Goal: Task Accomplishment & Management: Use online tool/utility

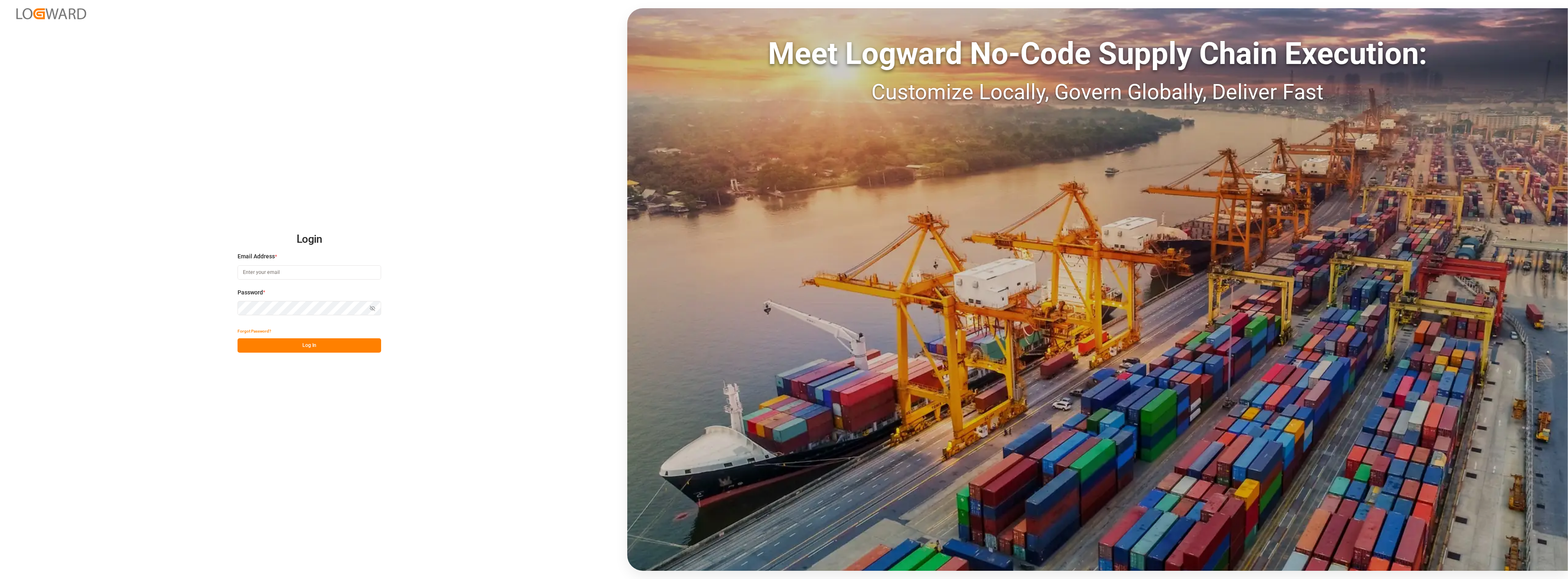
type input "[EMAIL_ADDRESS][PERSON_NAME][PERSON_NAME][DOMAIN_NAME]"
click at [270, 352] on button "Log In" at bounding box center [309, 345] width 144 height 15
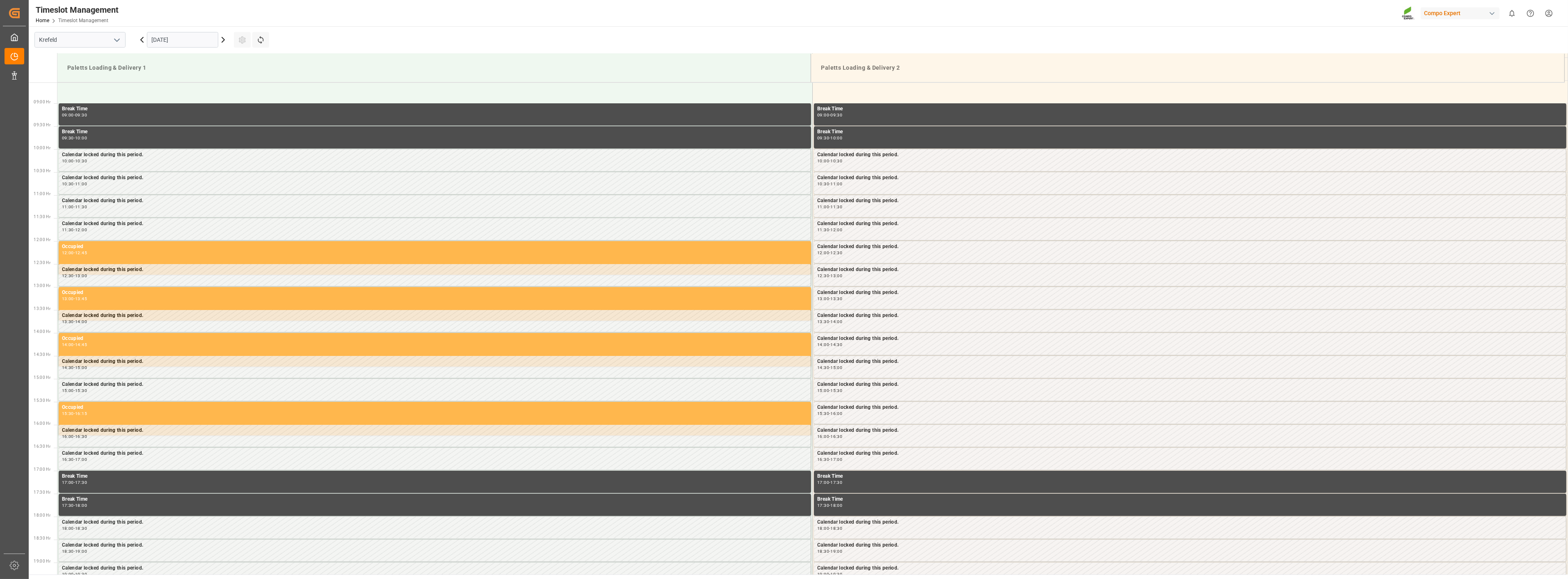
scroll to position [408, 0]
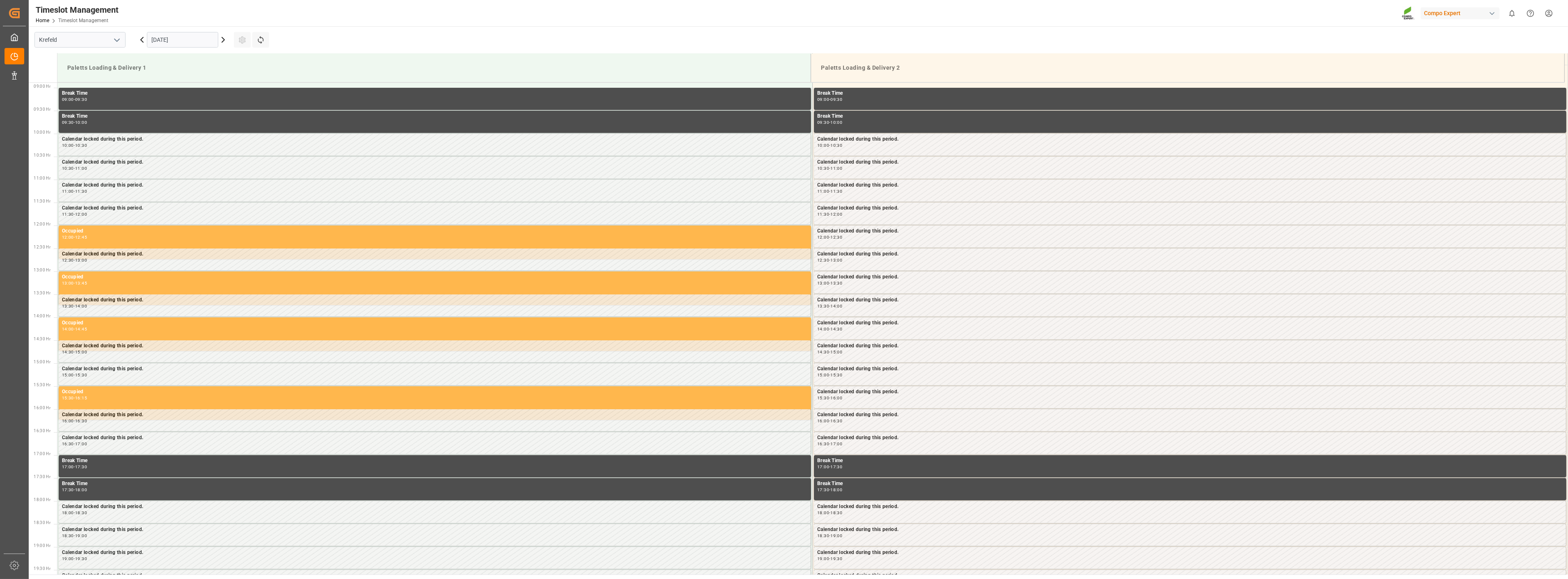
click at [226, 39] on icon at bounding box center [223, 40] width 10 height 10
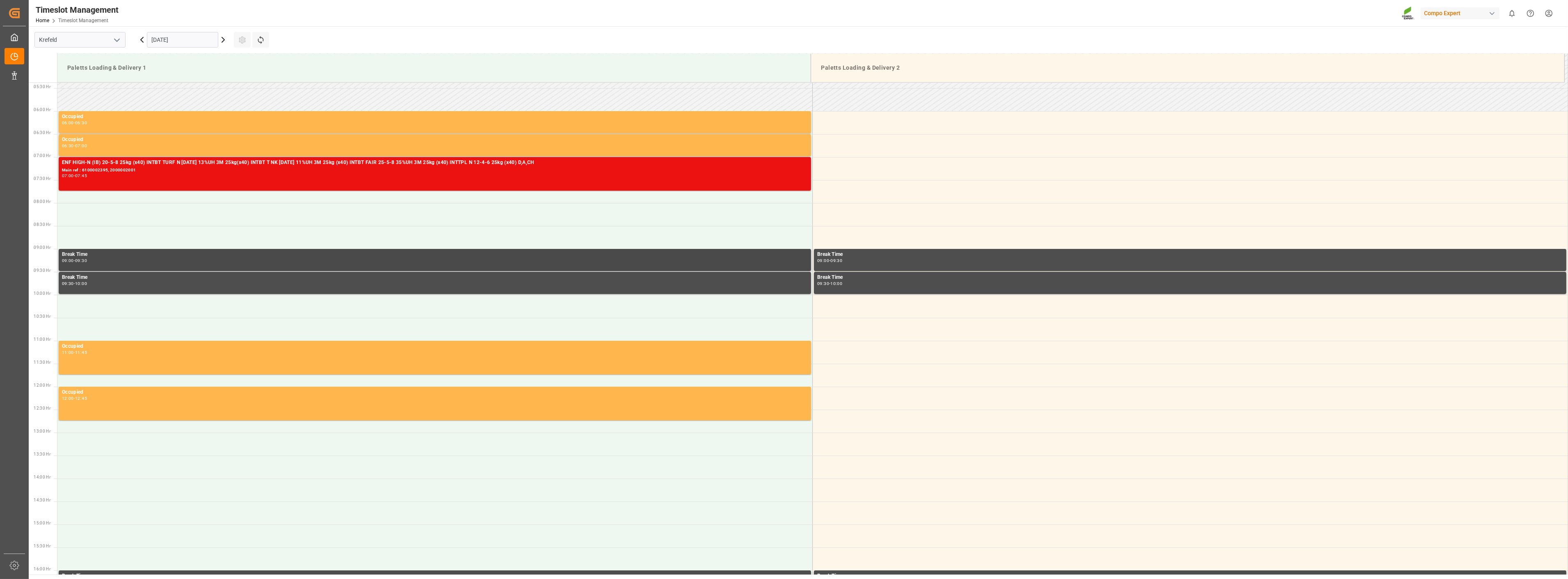
scroll to position [181, 0]
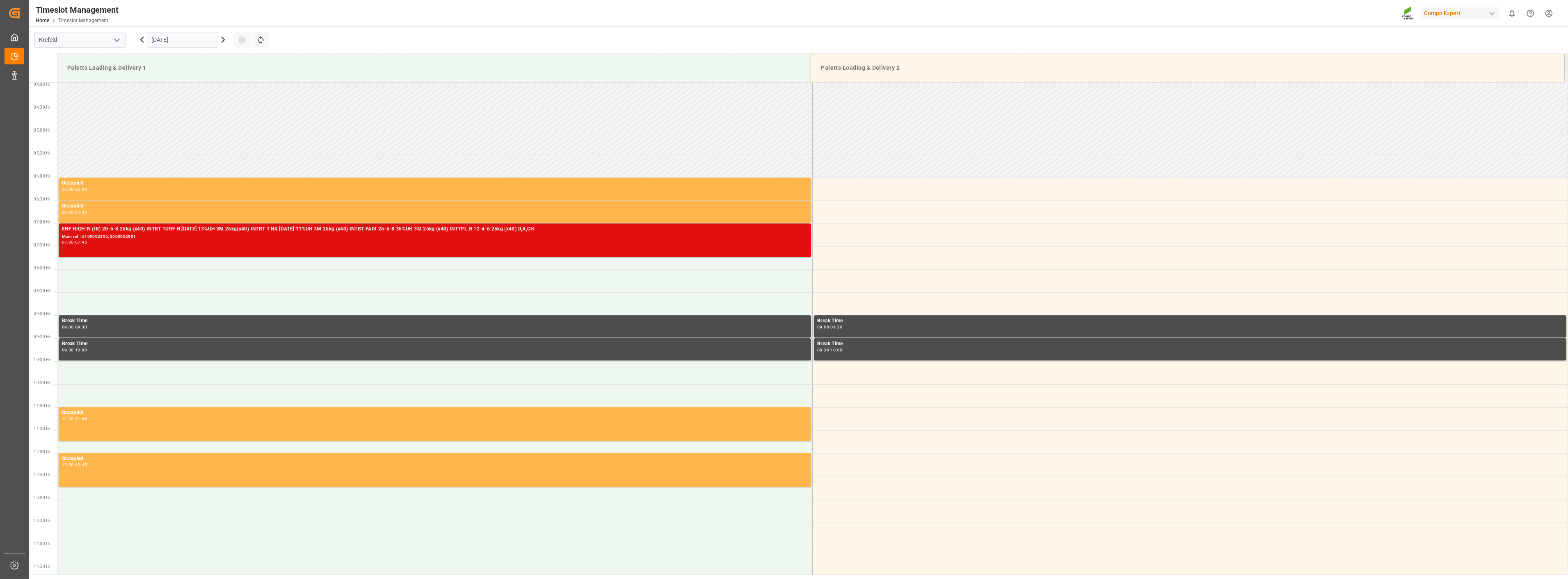
click at [136, 240] on div "07:00 - 07:45" at bounding box center [435, 242] width 746 height 4
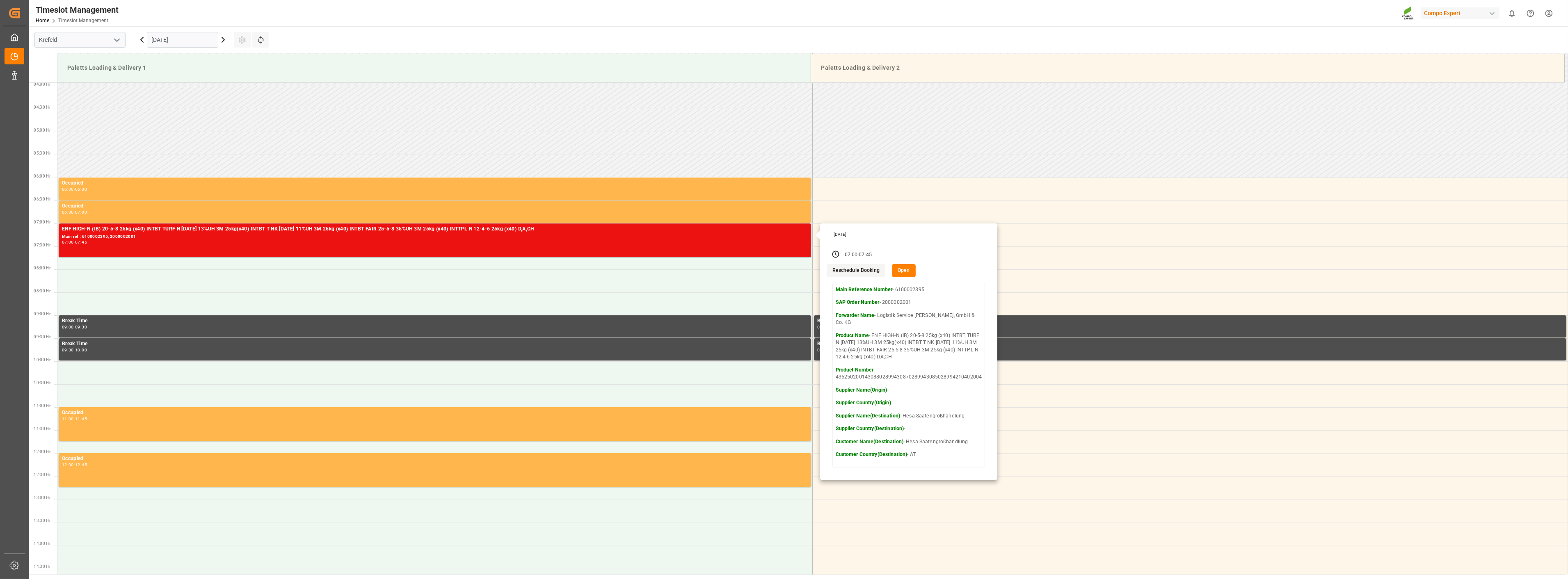
click at [904, 269] on button "Open" at bounding box center [903, 271] width 24 height 13
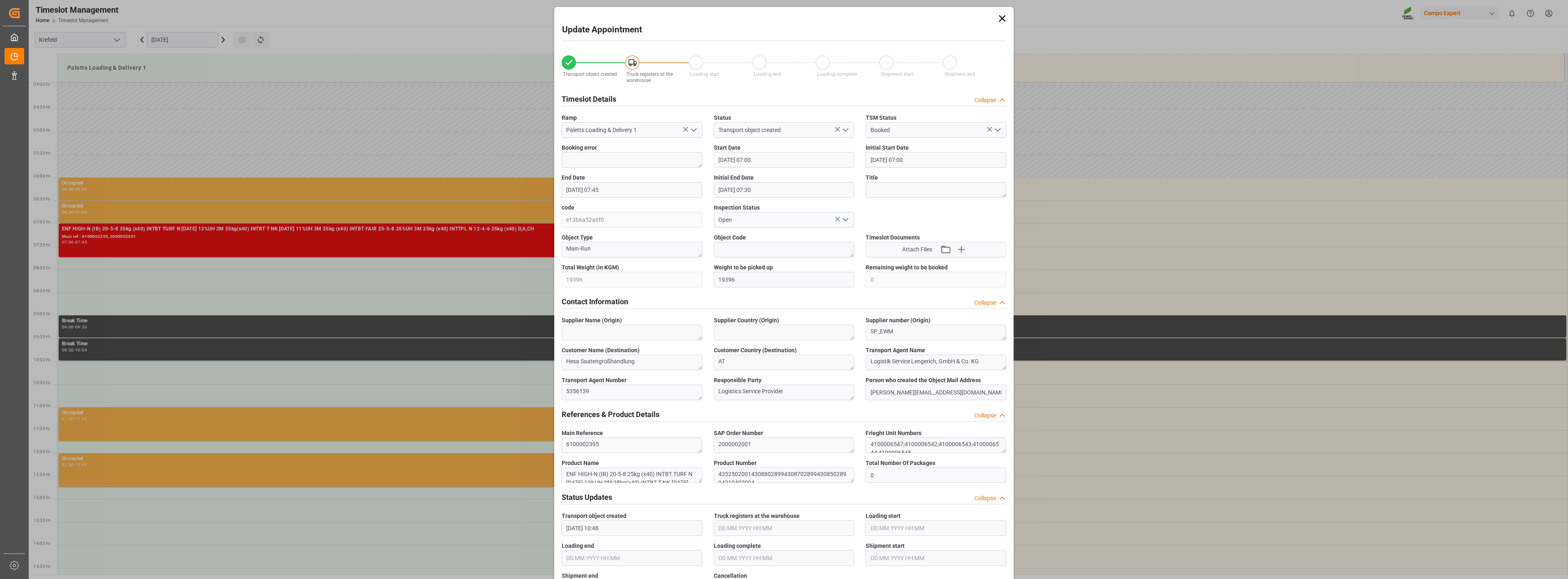
click at [763, 158] on input "[DATE] 07:00" at bounding box center [784, 160] width 141 height 16
click at [752, 161] on input "[DATE] 07:00" at bounding box center [784, 160] width 141 height 16
type input "[DATE] 12:45"
click at [856, 148] on div "Start Date [DATE] 12:45" at bounding box center [784, 155] width 152 height 30
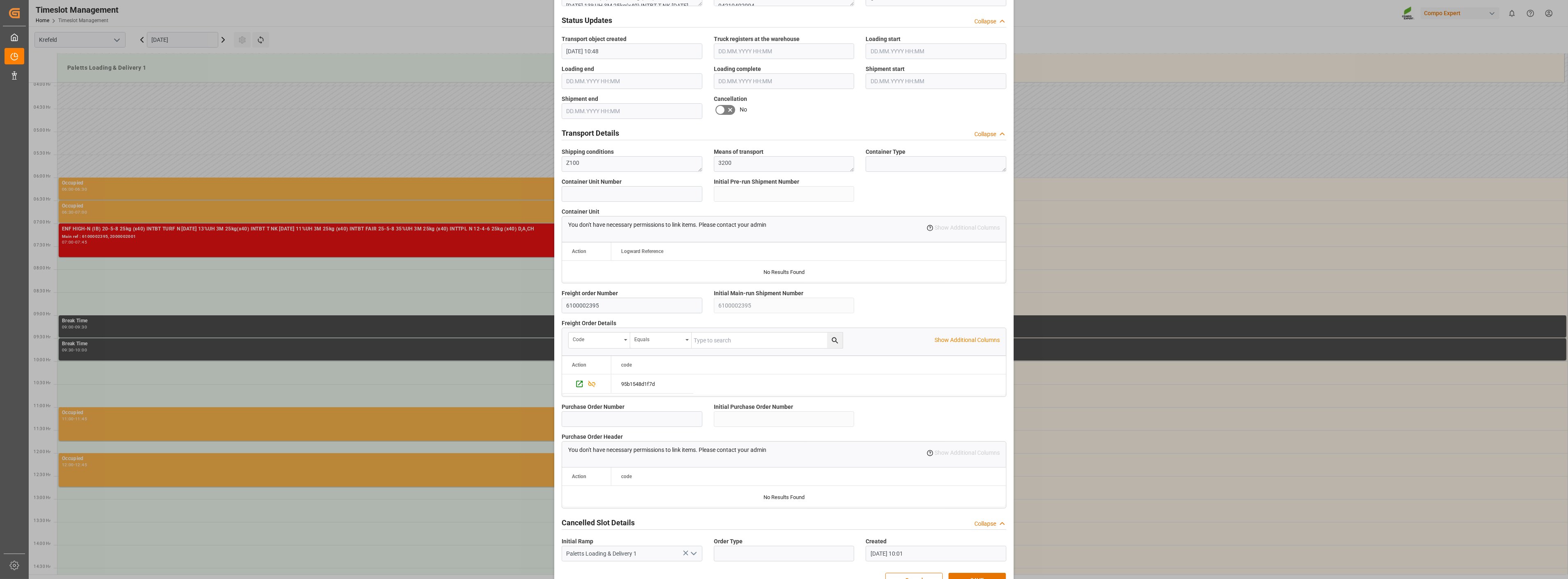
scroll to position [501, 0]
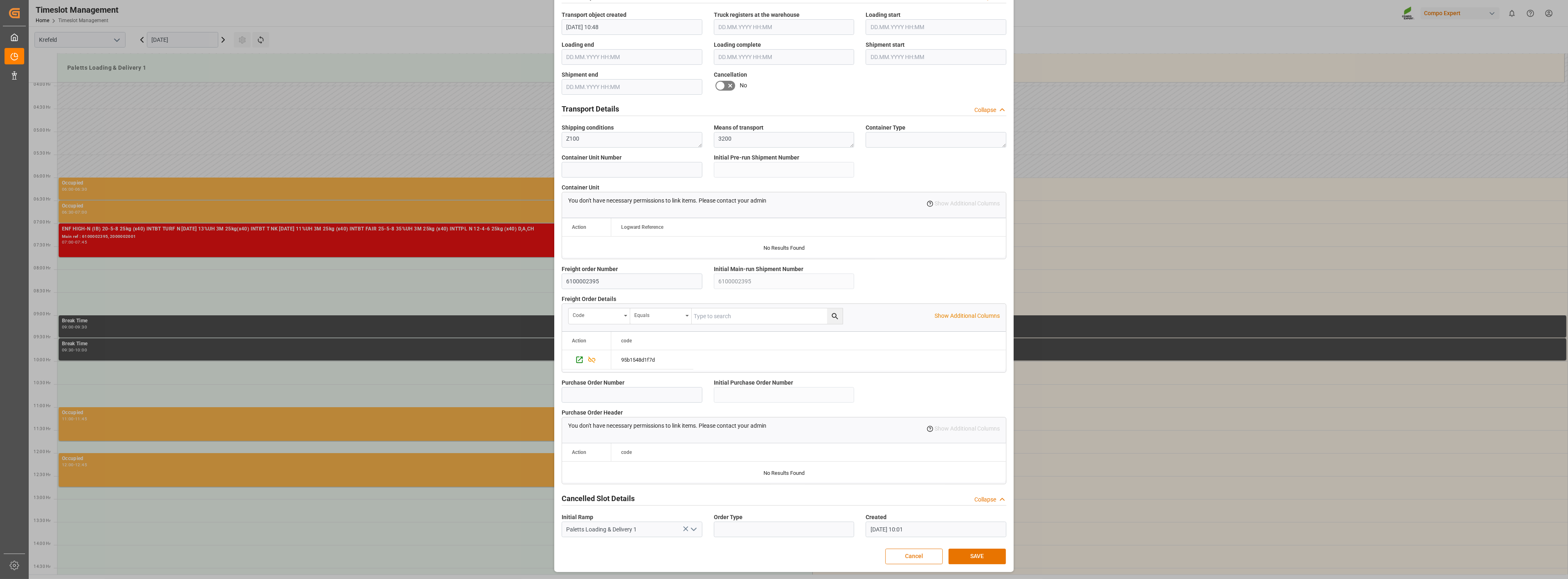
click at [933, 556] on button "Cancel" at bounding box center [914, 556] width 57 height 16
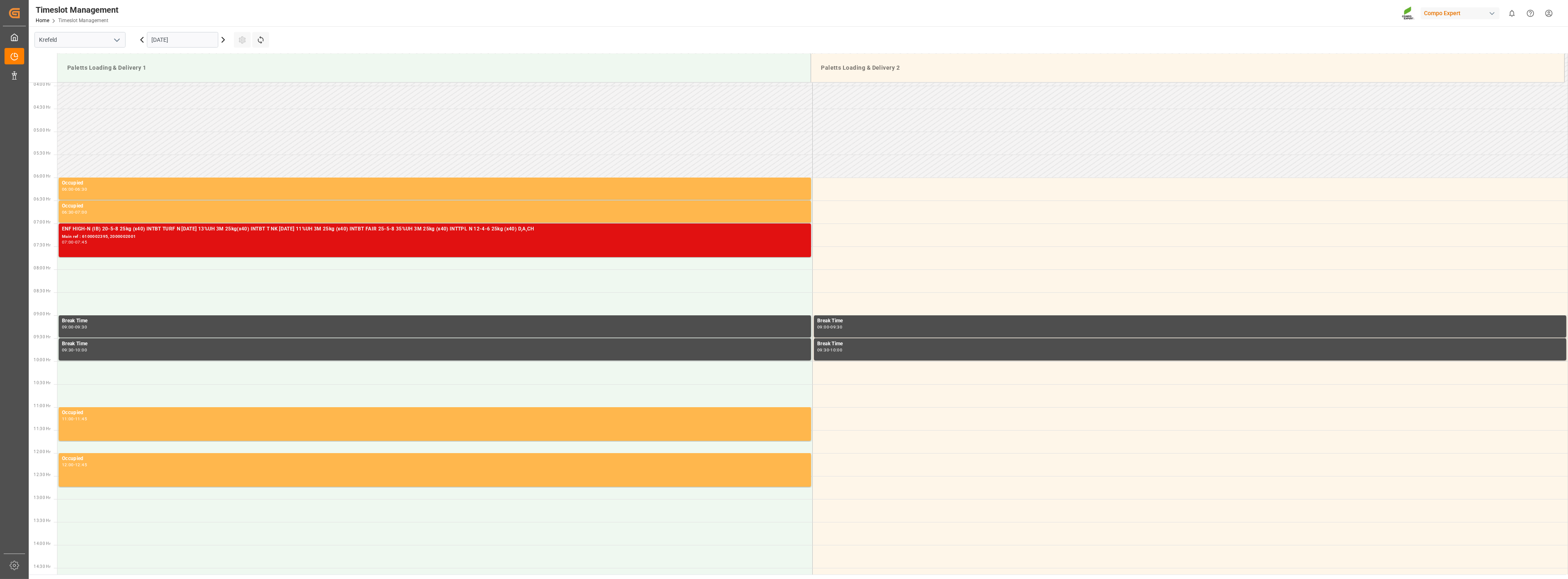
click at [243, 242] on div "07:00 - 07:45" at bounding box center [435, 242] width 746 height 4
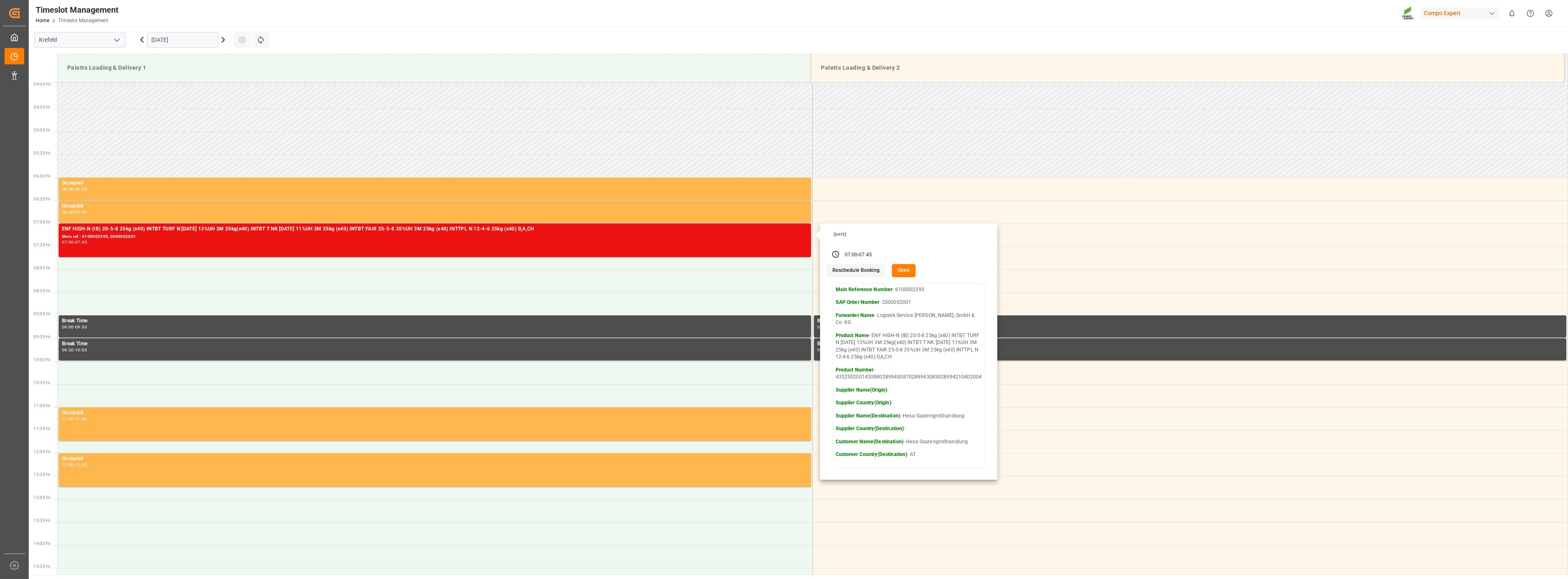
click at [897, 269] on button "Open" at bounding box center [903, 271] width 24 height 13
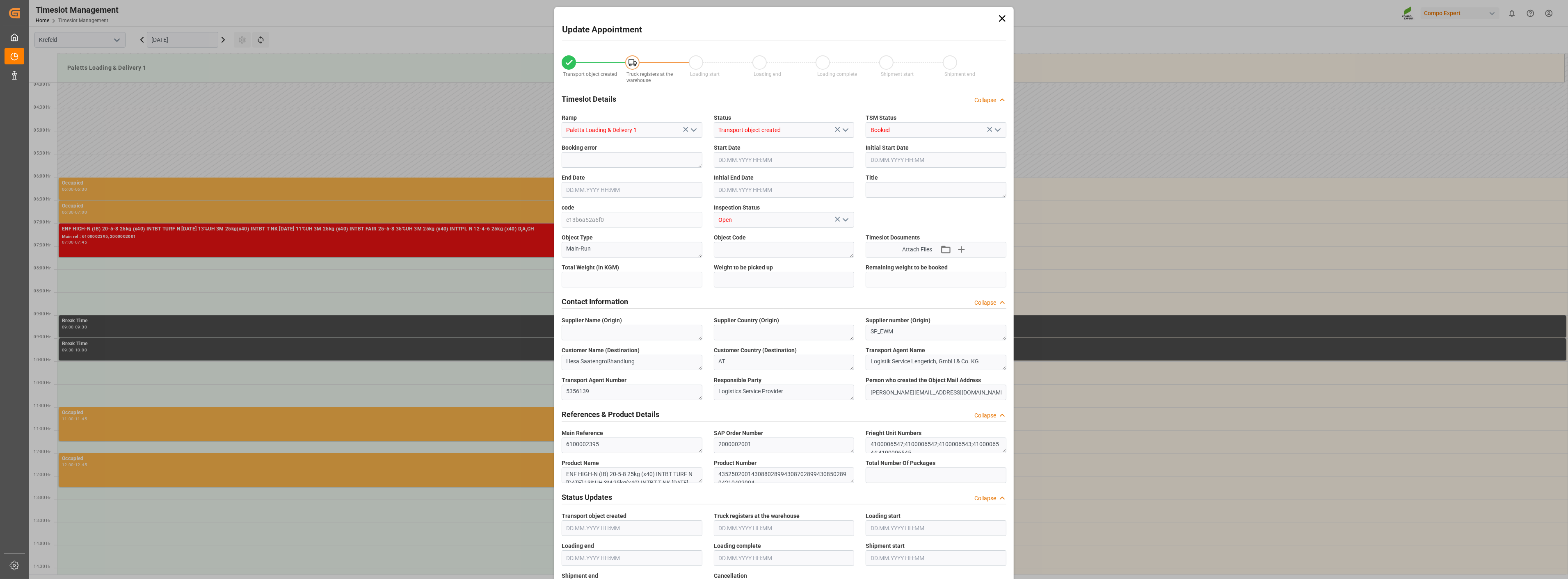
type input "19396"
type input "0"
type input "[DATE] 07:00"
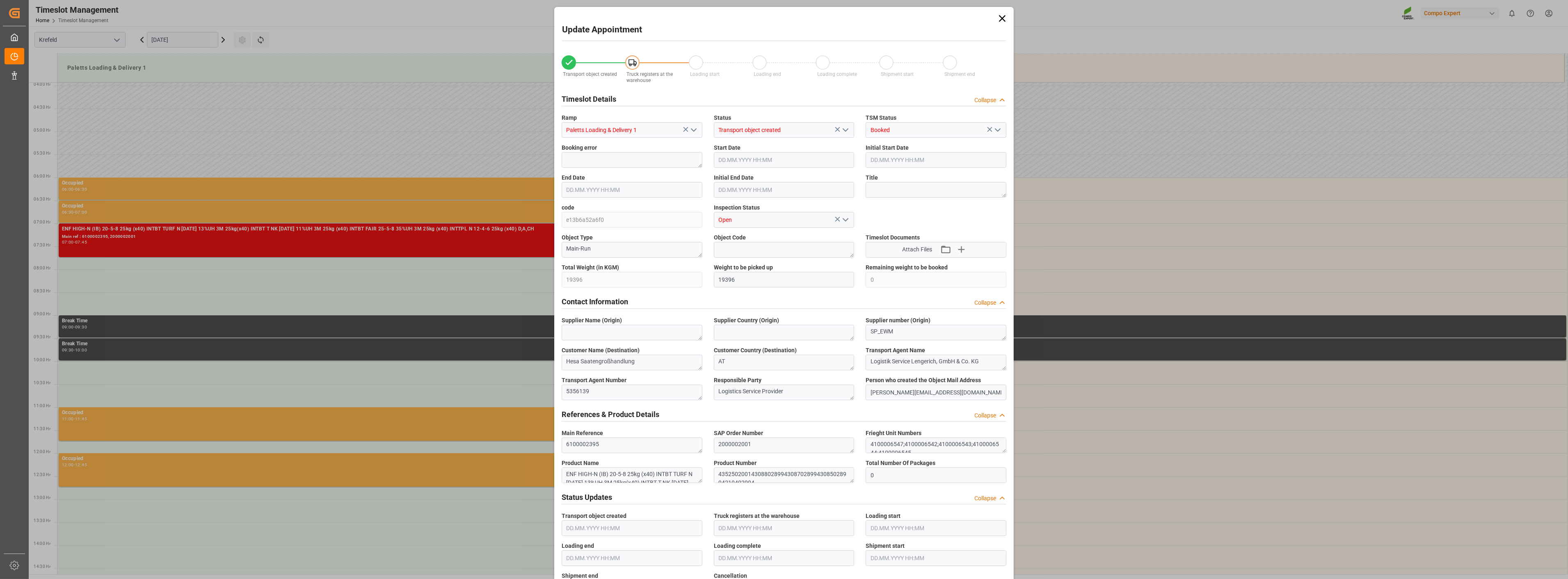
type input "[DATE] 07:00"
type input "[DATE] 07:45"
type input "[DATE] 07:30"
type input "[DATE] 10:48"
type input "[DATE] 10:01"
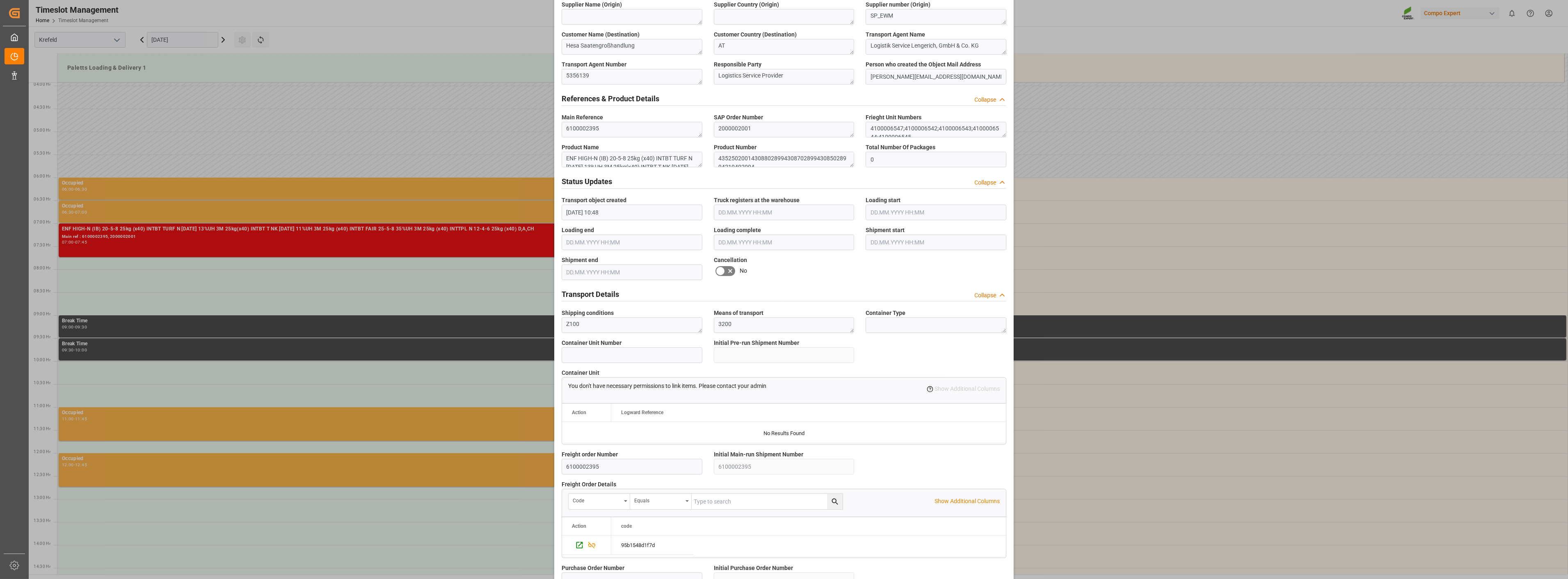
scroll to position [319, 0]
click at [719, 264] on icon at bounding box center [720, 268] width 10 height 10
click at [0, 0] on input "checkbox" at bounding box center [0, 0] width 0 height 0
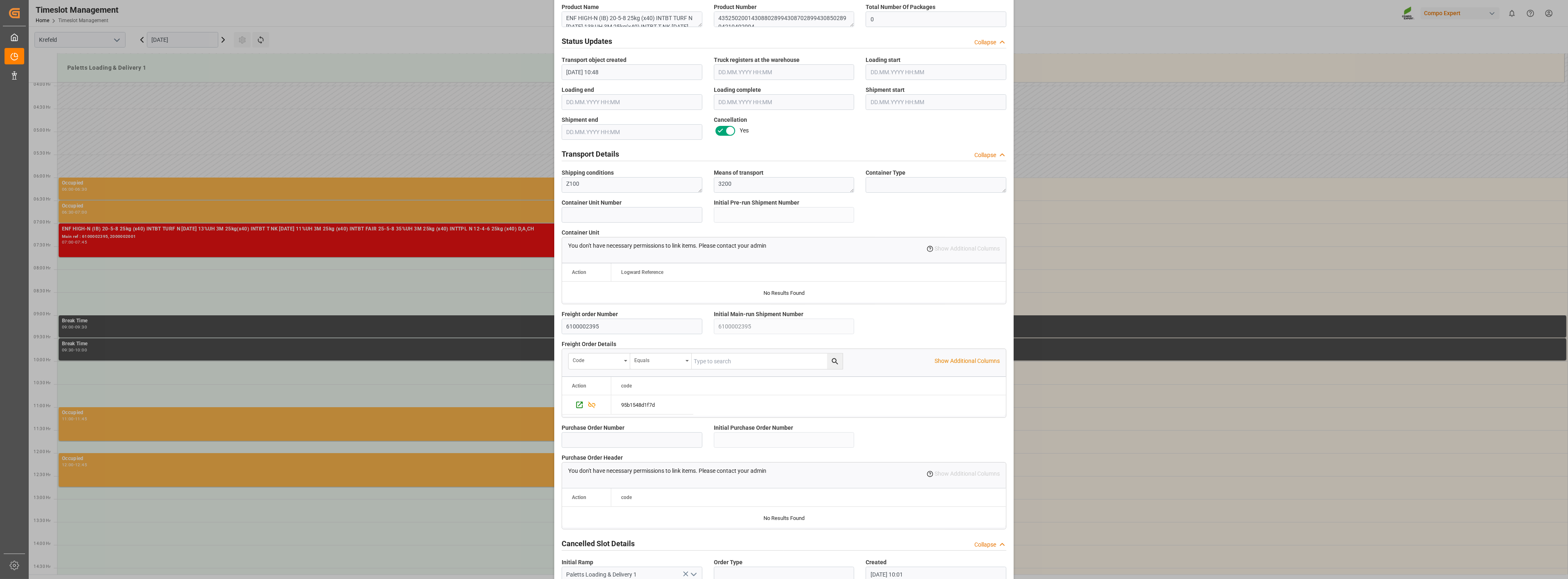
scroll to position [501, 0]
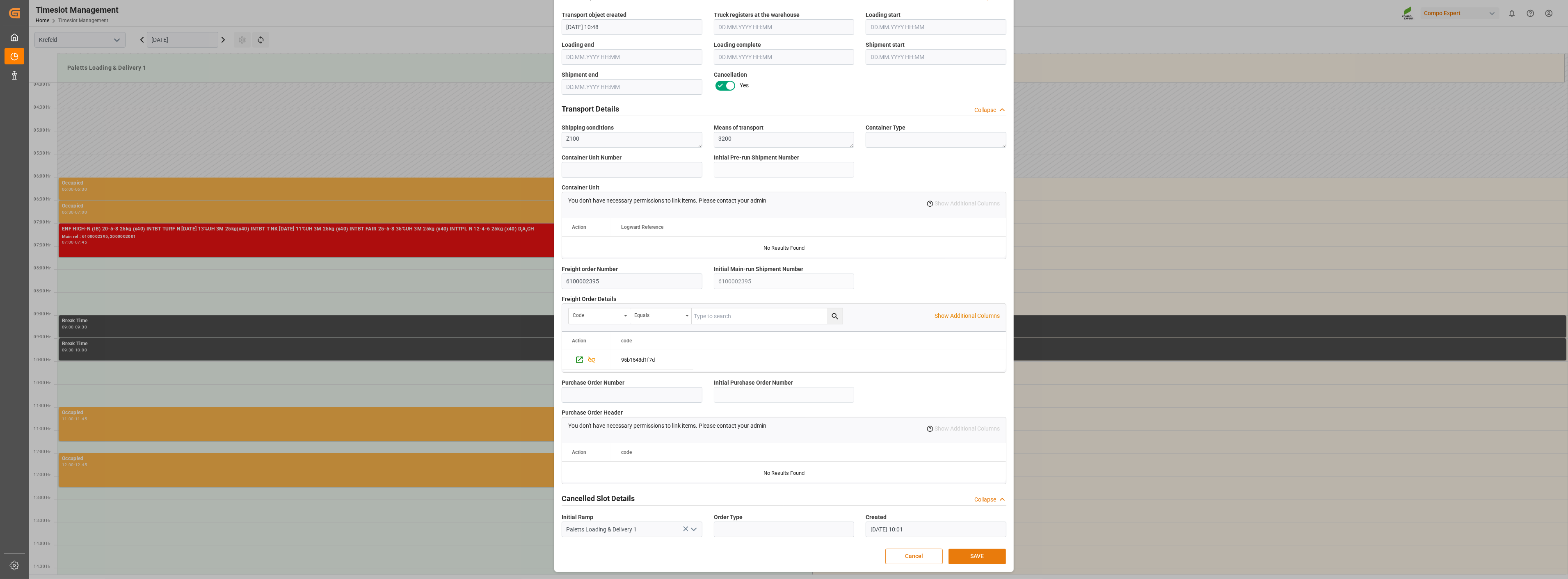
click at [955, 553] on button "SAVE" at bounding box center [977, 556] width 57 height 16
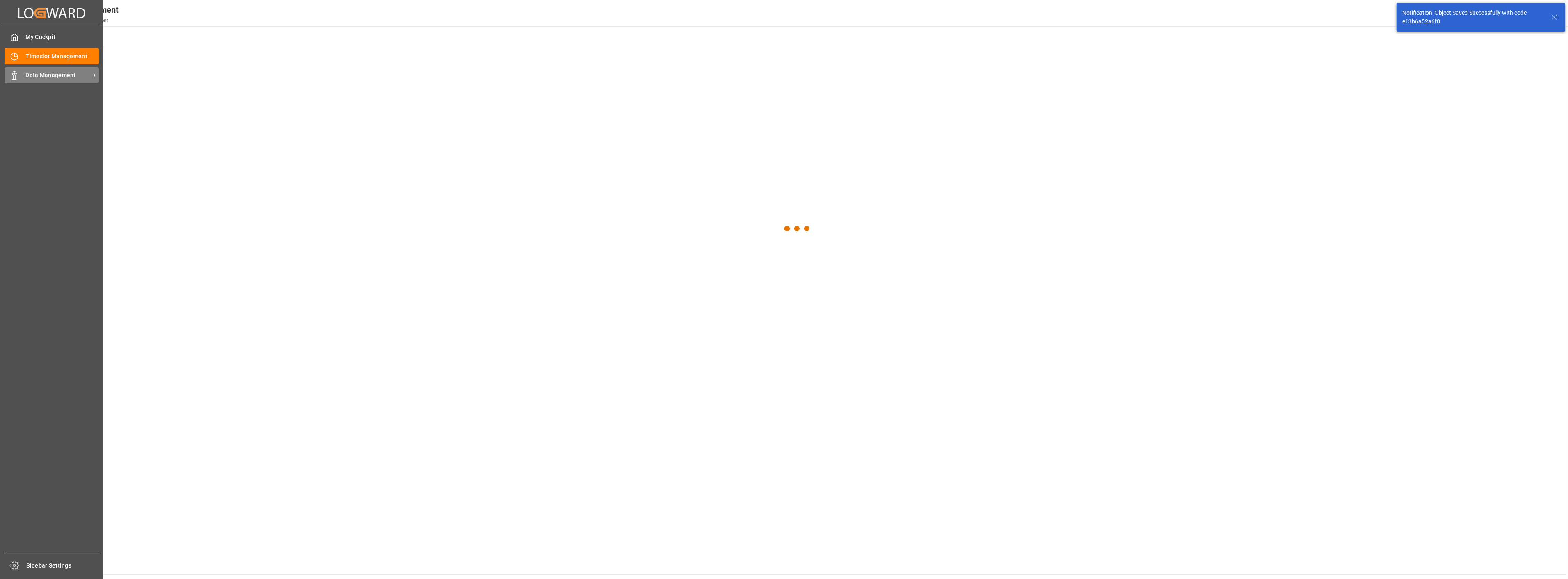
click at [18, 76] on div "Data Management Data Management" at bounding box center [51, 75] width 94 height 16
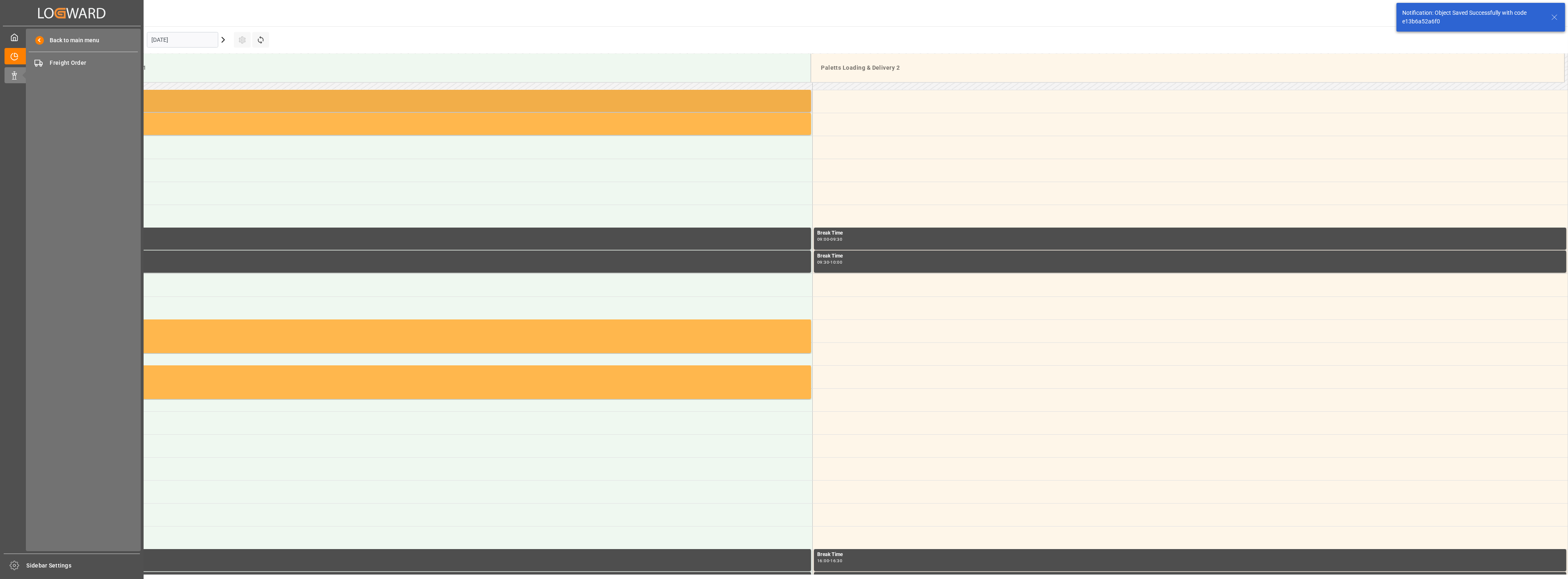
scroll to position [269, 0]
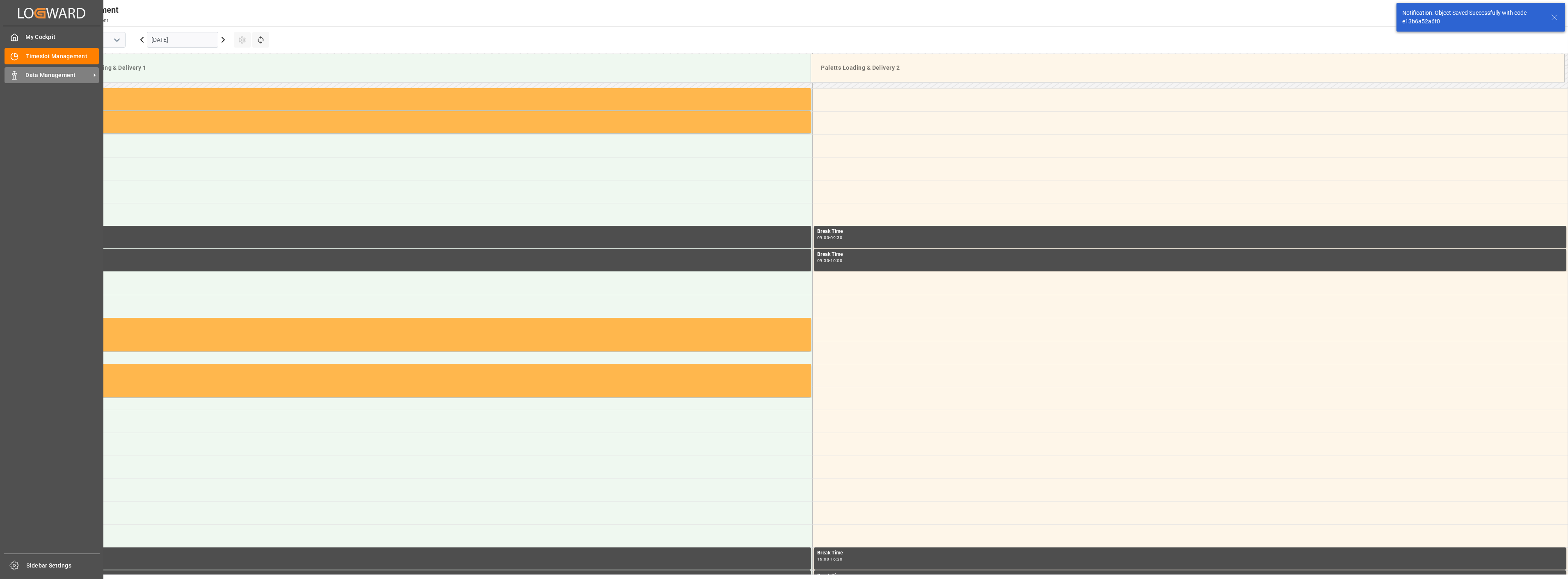
click at [15, 75] on rect at bounding box center [15, 77] width 2 height 4
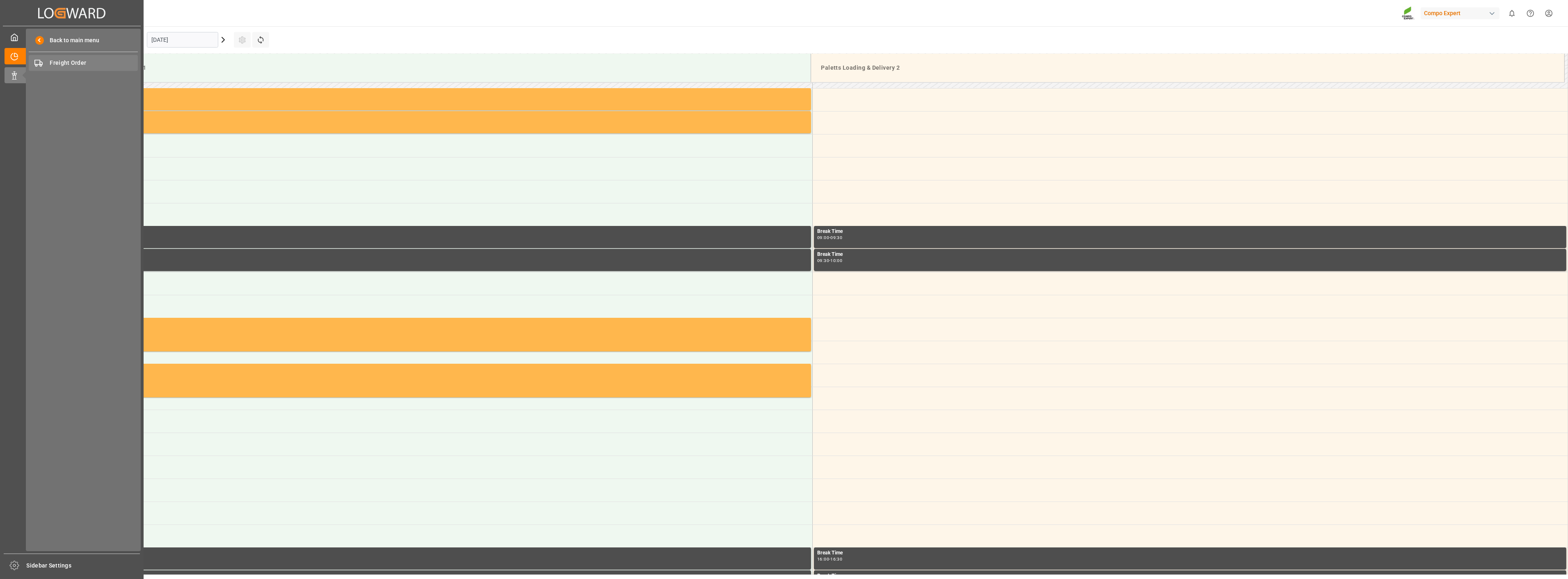
click at [93, 60] on span "Freight Order" at bounding box center [94, 63] width 88 height 9
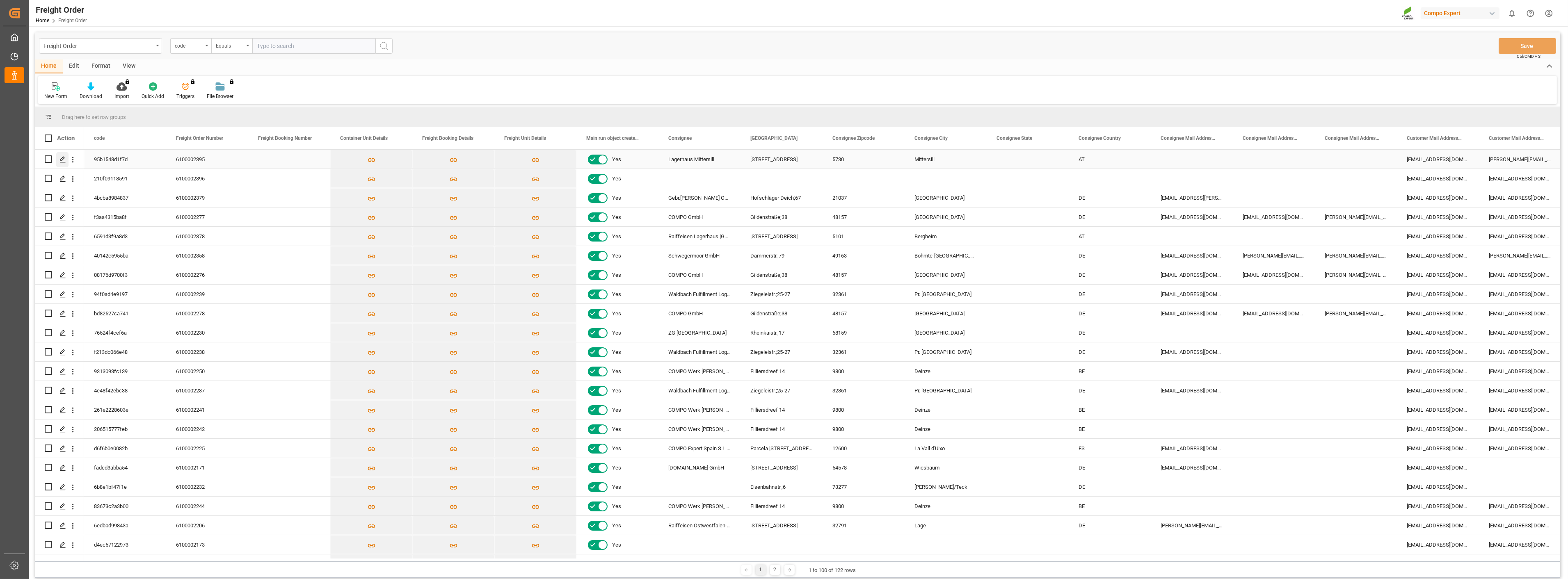
click at [62, 155] on div "Press SPACE to select this row." at bounding box center [62, 159] width 12 height 15
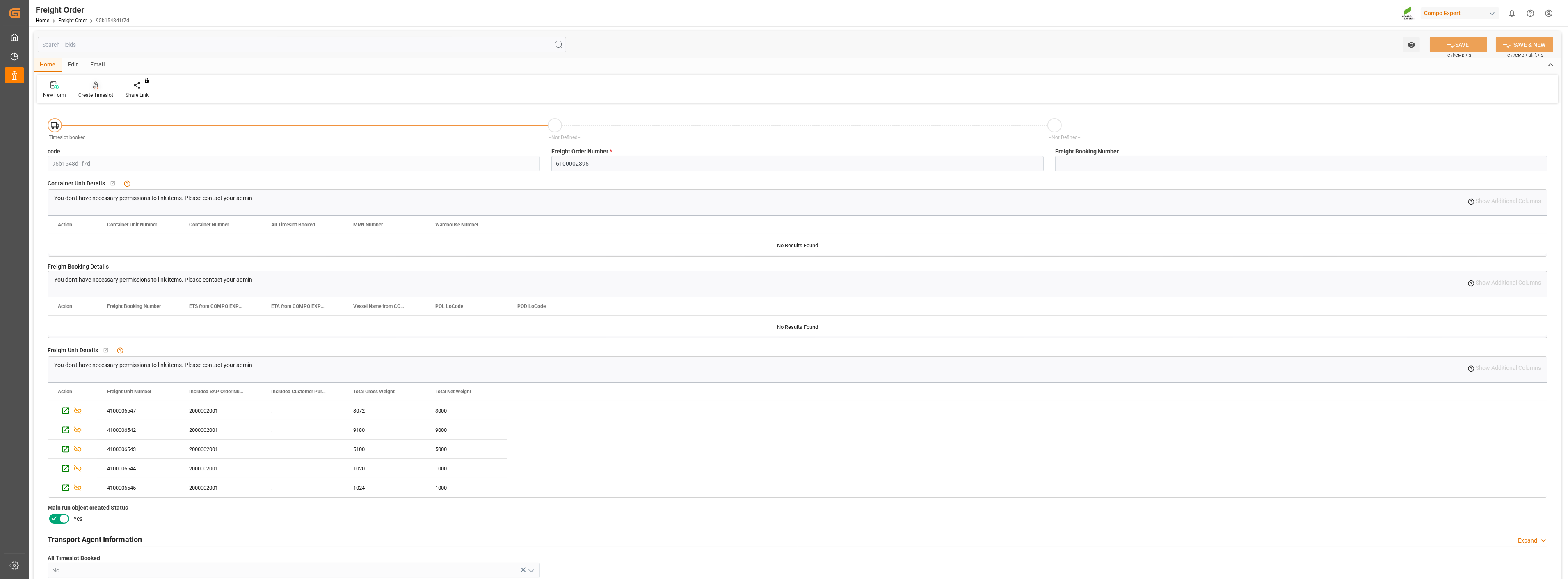
click at [100, 94] on div "Create Timeslot" at bounding box center [96, 95] width 35 height 7
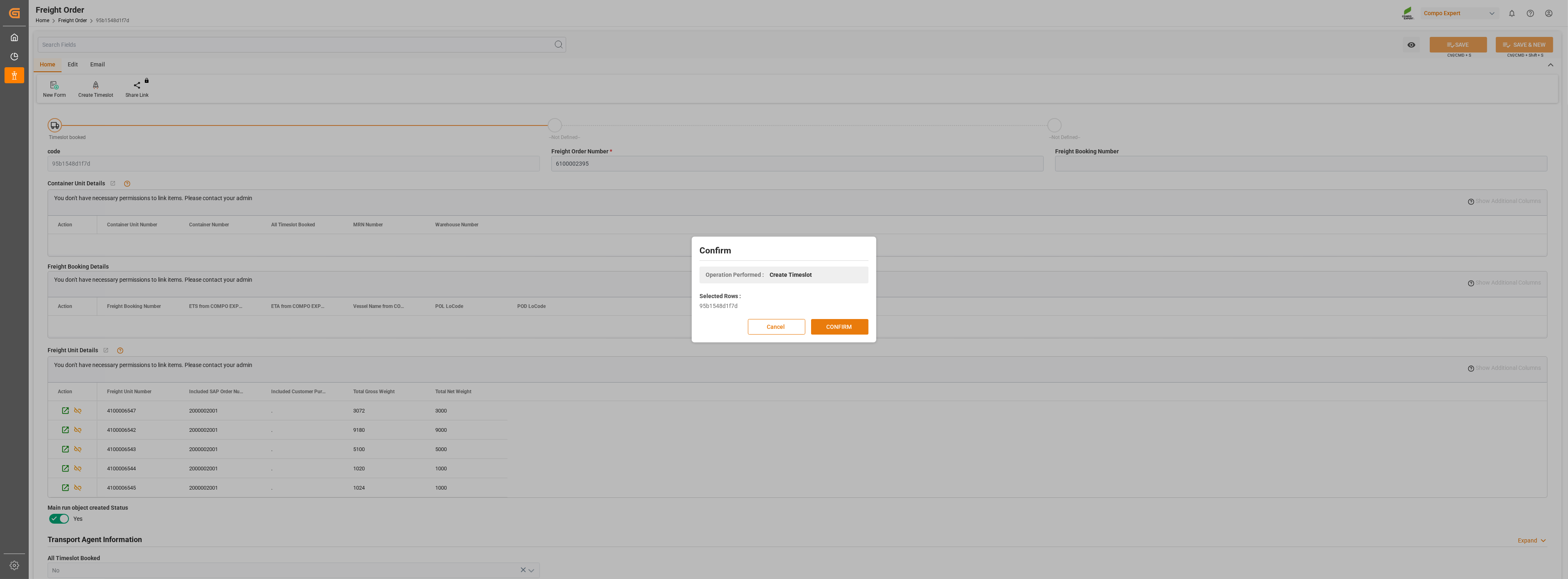
click at [839, 324] on button "CONFIRM" at bounding box center [839, 327] width 57 height 16
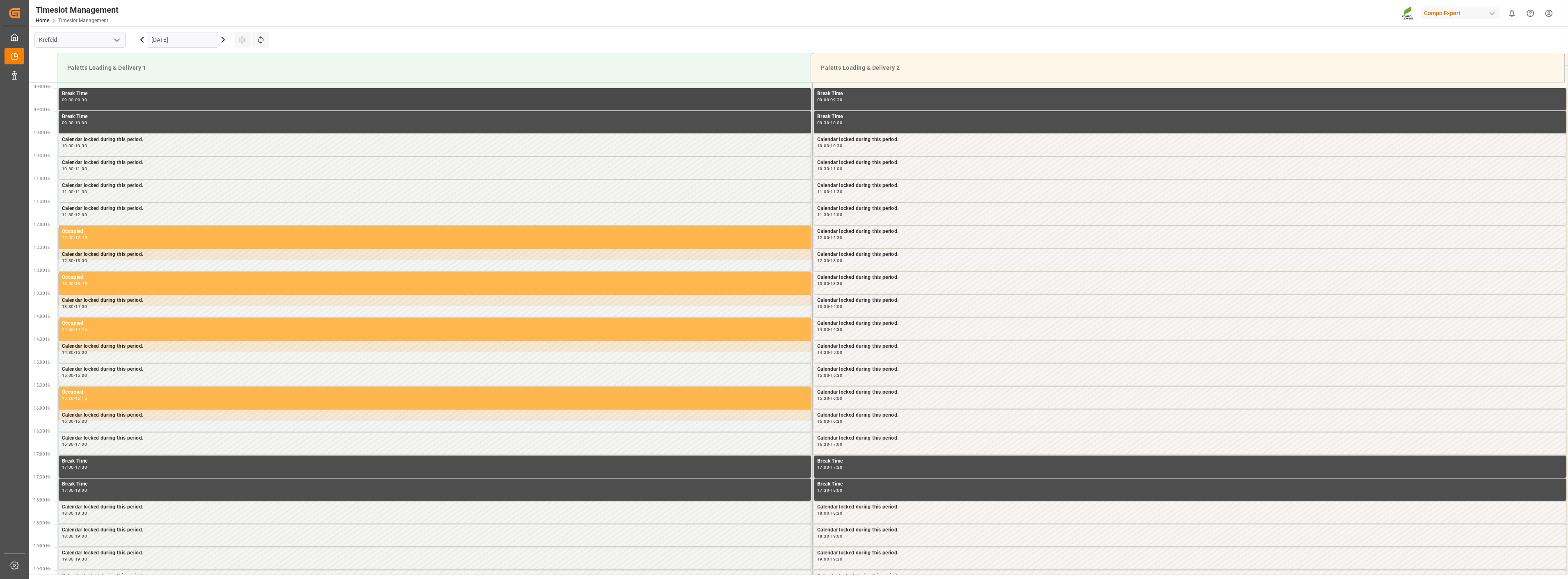
scroll to position [408, 0]
click at [223, 40] on icon at bounding box center [223, 40] width 2 height 5
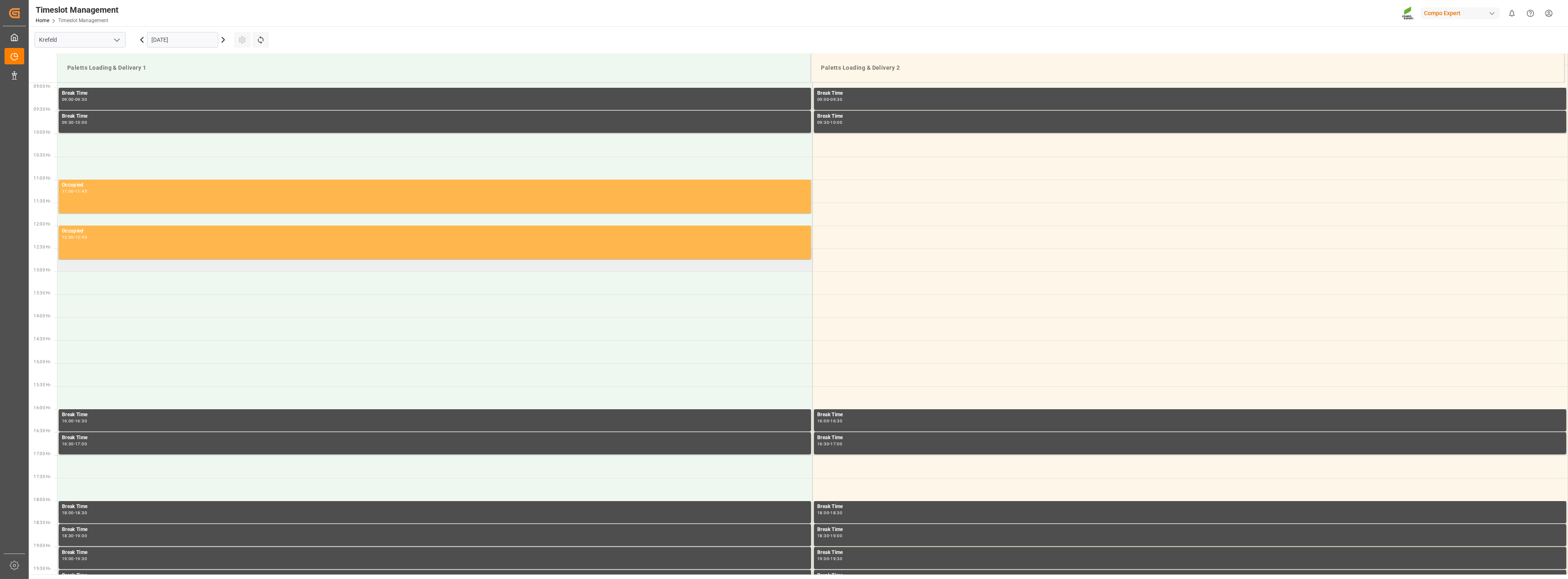
click at [86, 266] on td at bounding box center [435, 260] width 755 height 23
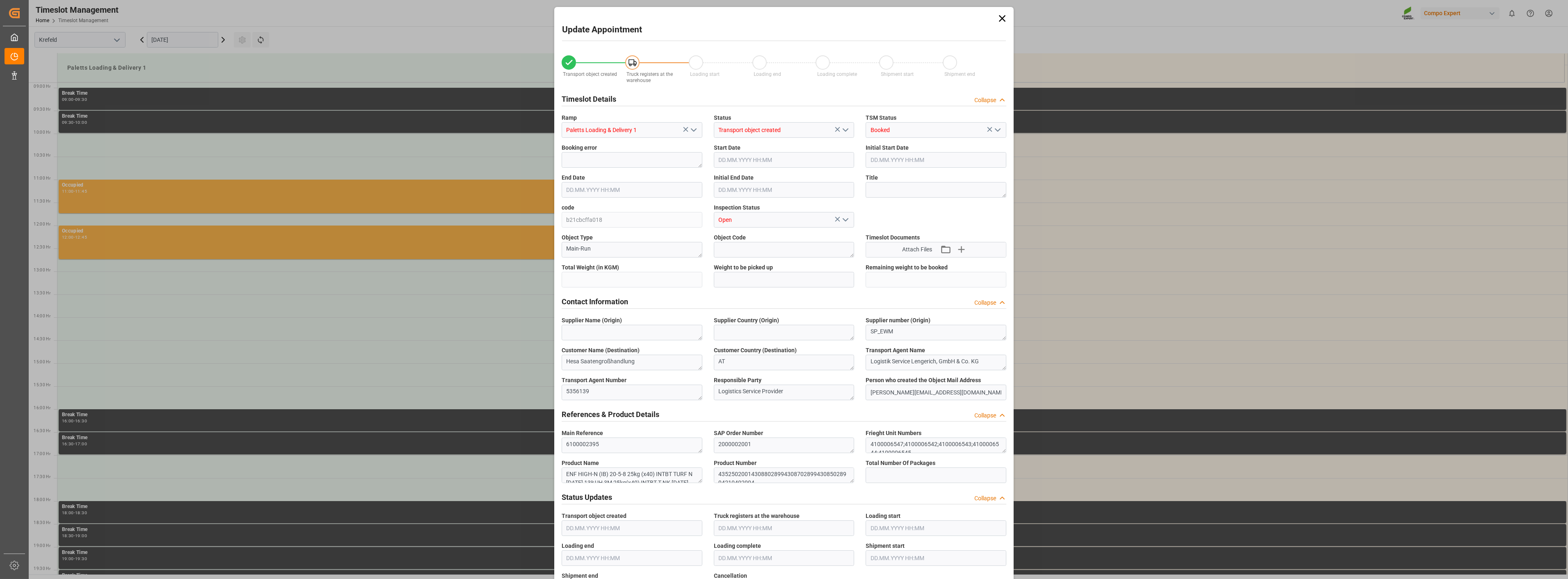
type input "19396"
type input "0"
type input "10.10.2025 12:30"
type input "10.10.2025 13:00"
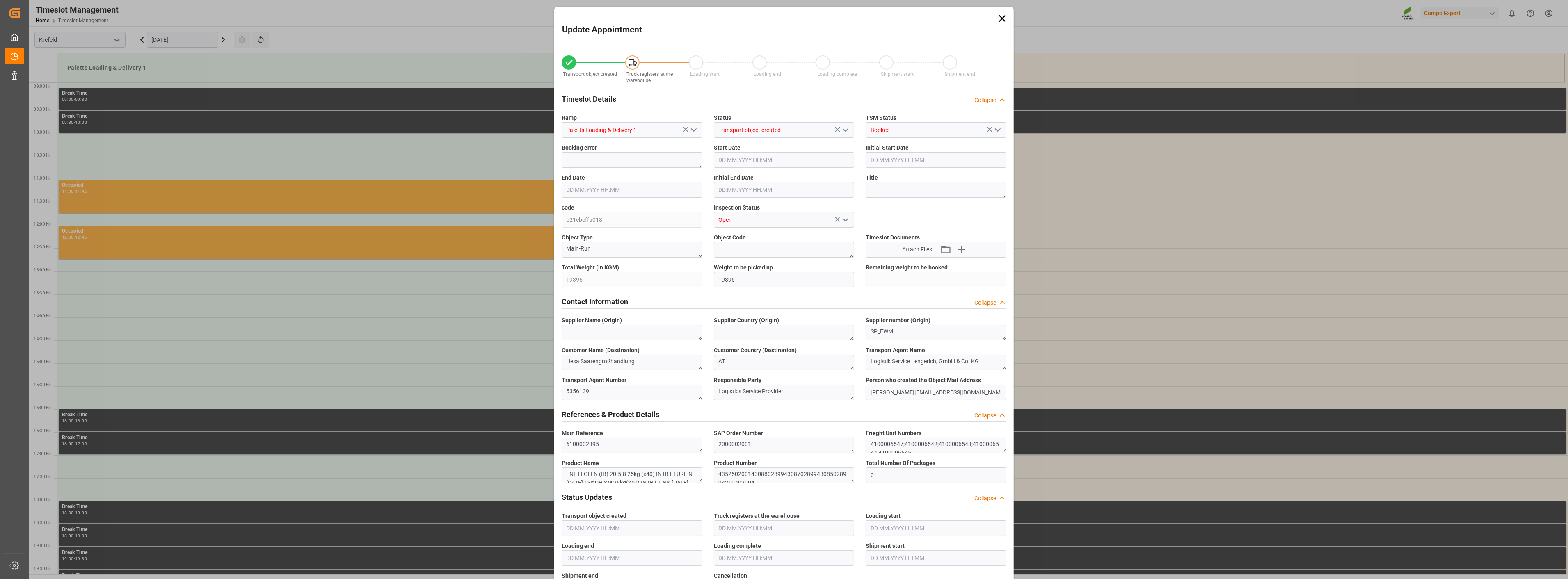
type input "[DATE] 10:48"
type input "09.10.2025 07:48"
click at [769, 162] on input "10.10.2025 12:30" at bounding box center [784, 160] width 141 height 16
type input "[DATE] 12:45"
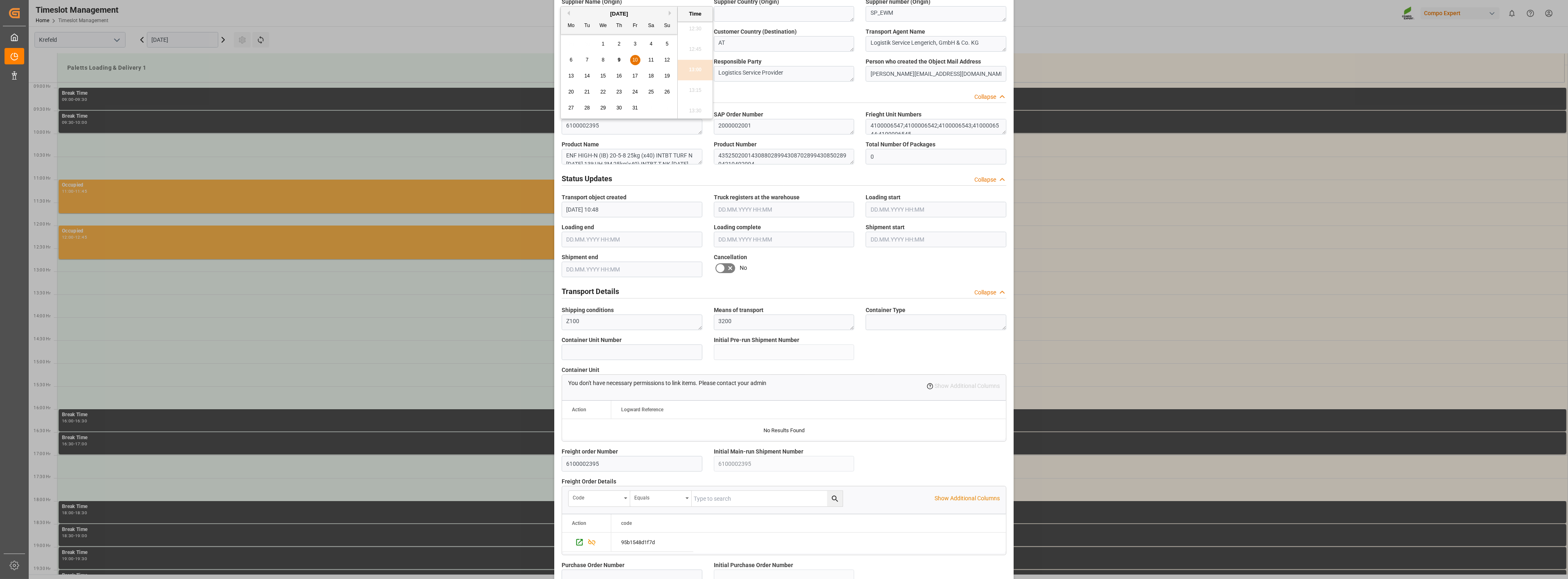
scroll to position [501, 0]
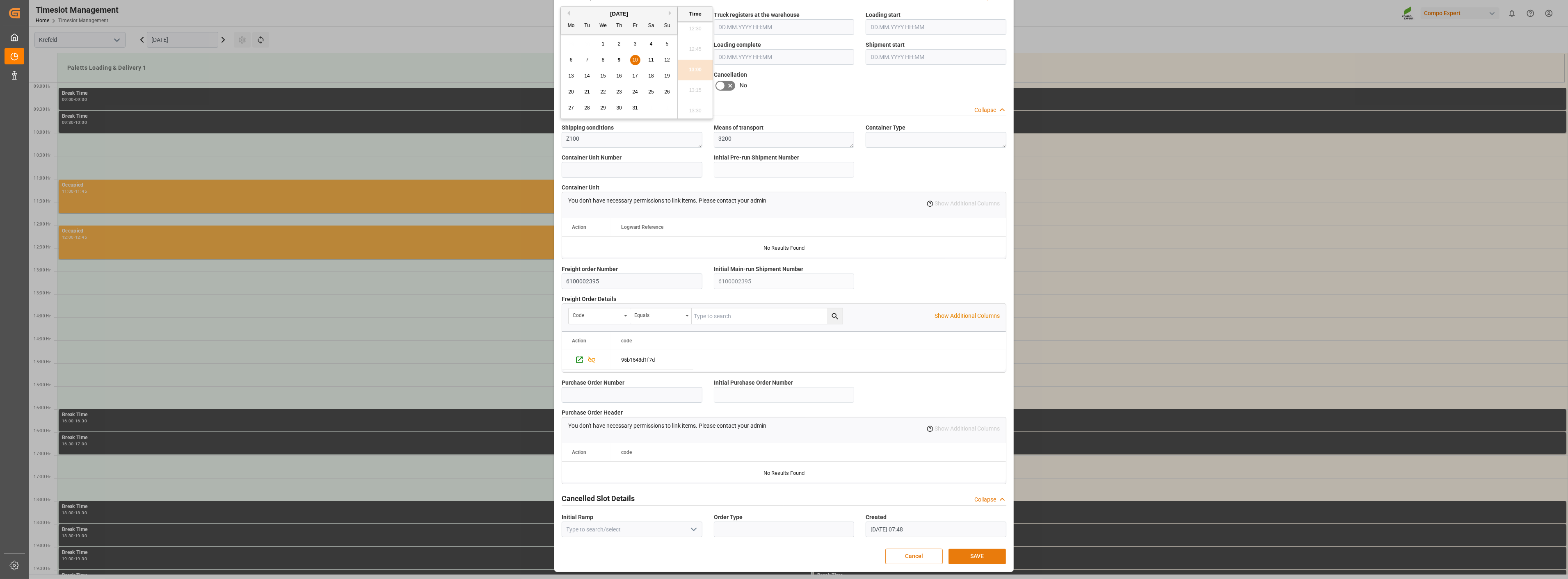
click at [961, 554] on button "SAVE" at bounding box center [977, 556] width 57 height 16
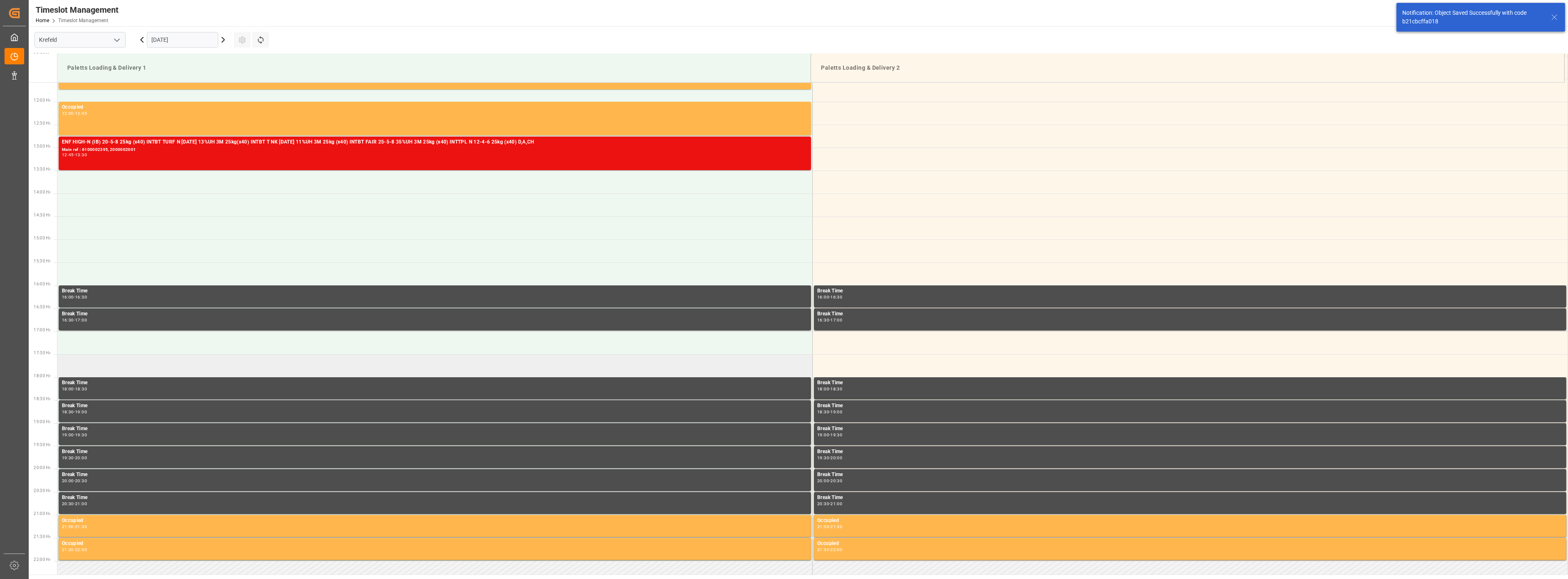
scroll to position [546, 0]
